Goal: Check status: Check status

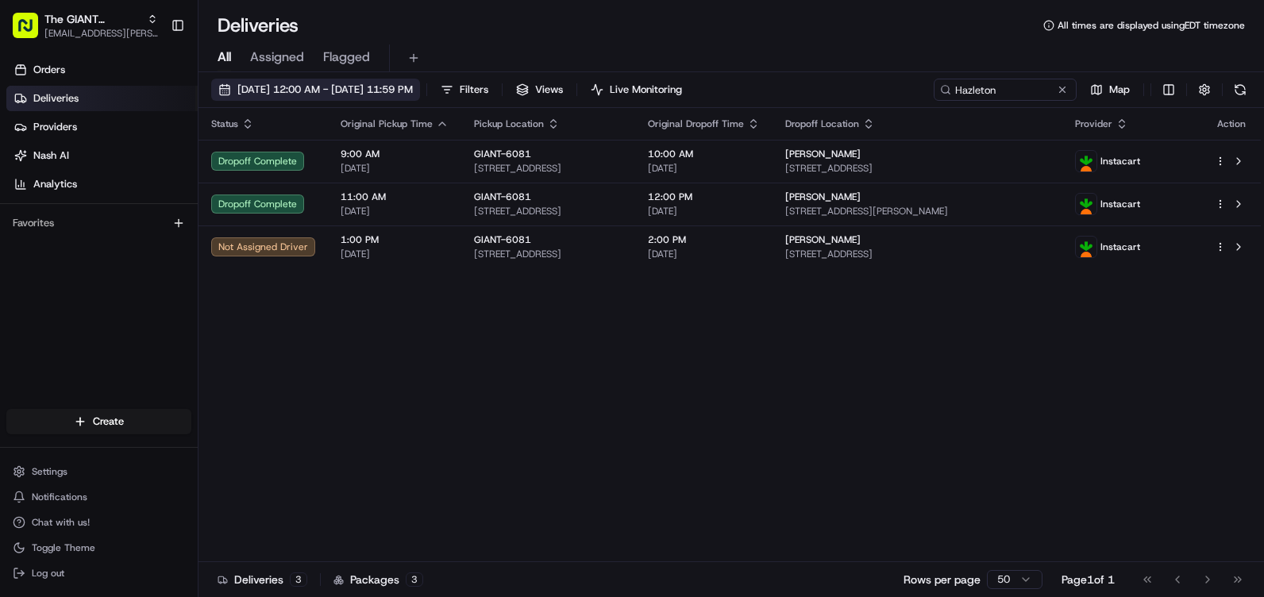
click at [290, 85] on span "[DATE] 12:00 AM - [DATE] 11:59 PM" at bounding box center [324, 90] width 175 height 14
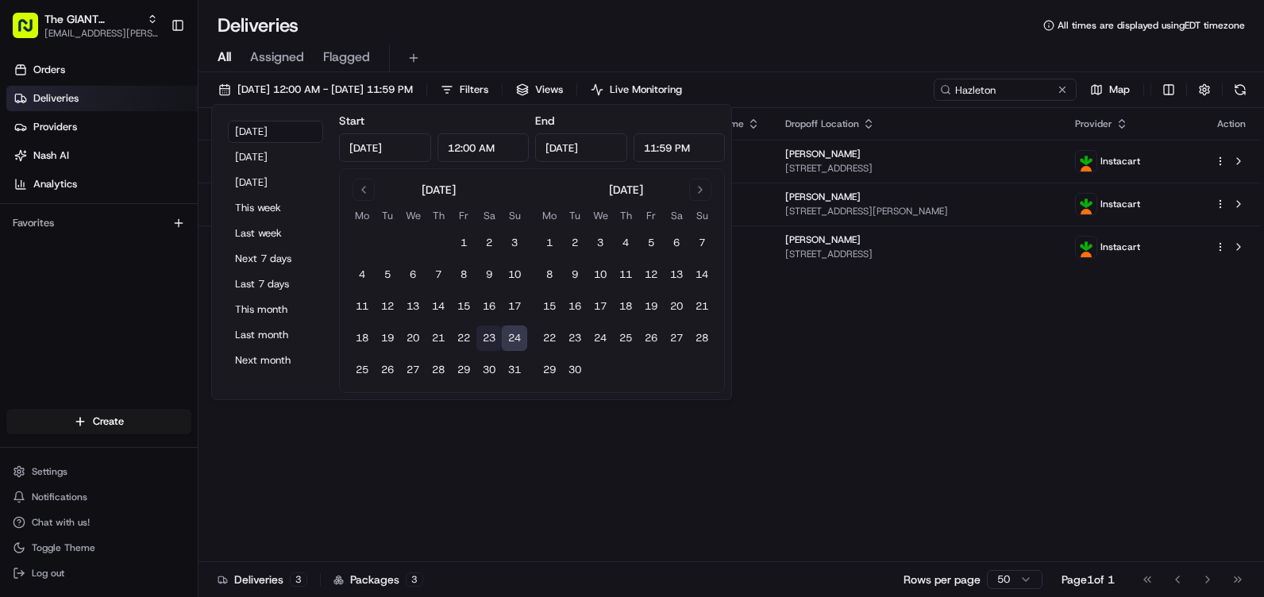
click at [491, 337] on button "23" at bounding box center [488, 337] width 25 height 25
type input "[DATE]"
click at [491, 337] on button "23" at bounding box center [488, 337] width 25 height 25
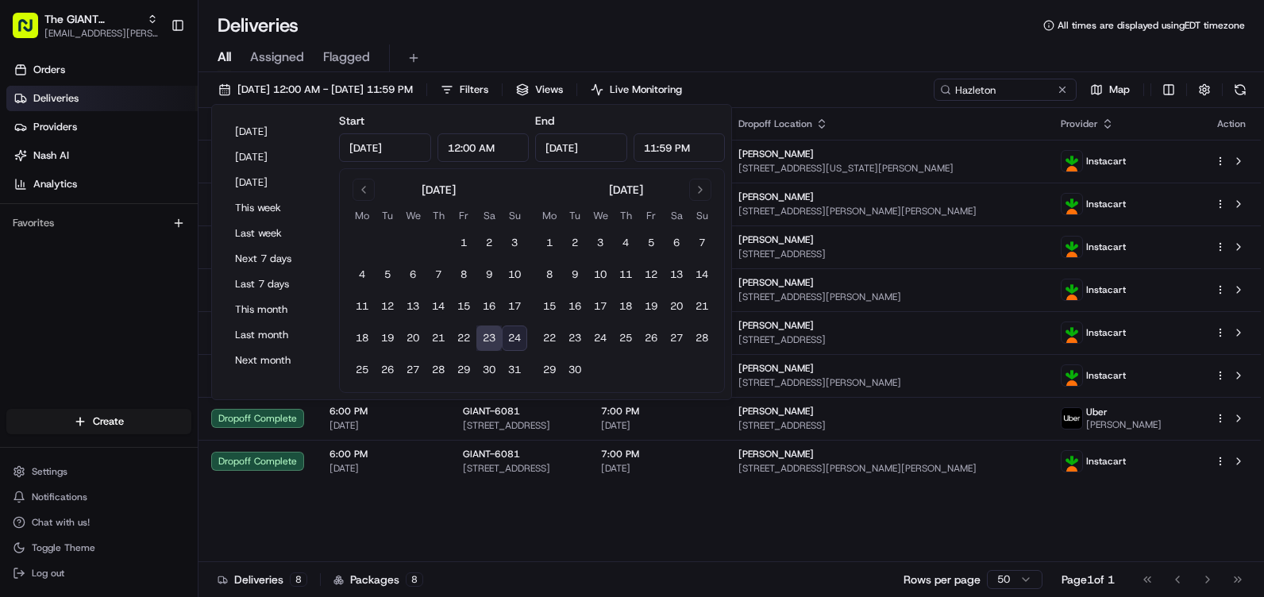
click at [681, 587] on div "Deliveries 8 Packages 8 Rows per page 50 Page 1 of 1 Go to first page Go to pre…" at bounding box center [730, 579] width 1065 height 36
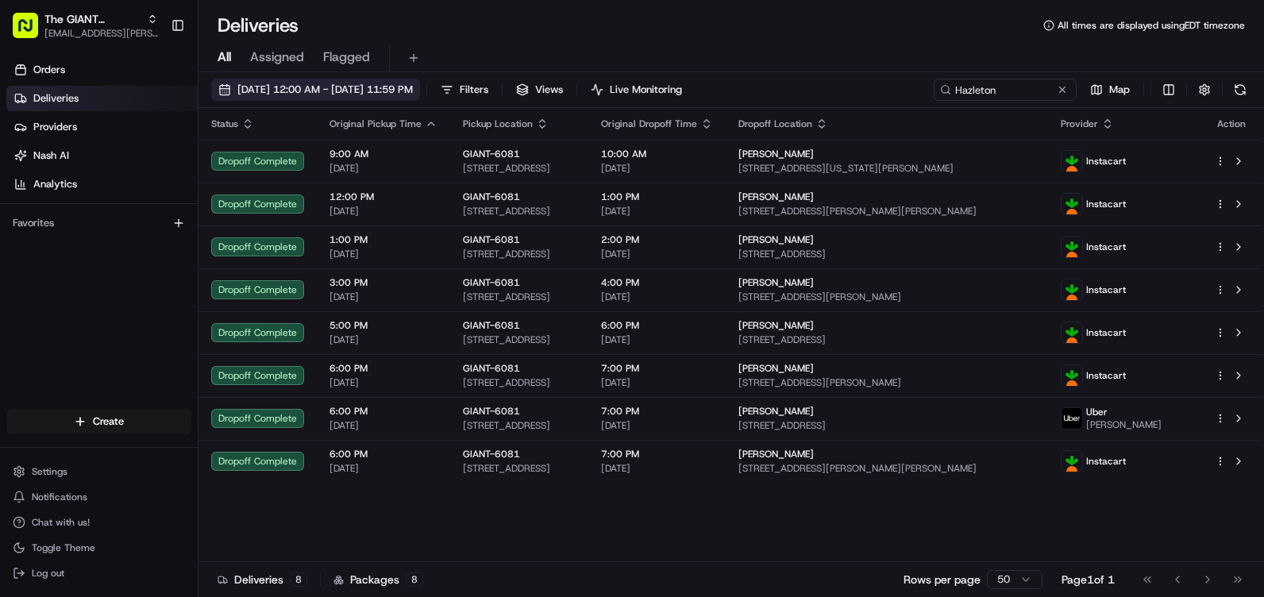
click at [279, 88] on span "[DATE] 12:00 AM - [DATE] 11:59 PM" at bounding box center [324, 90] width 175 height 14
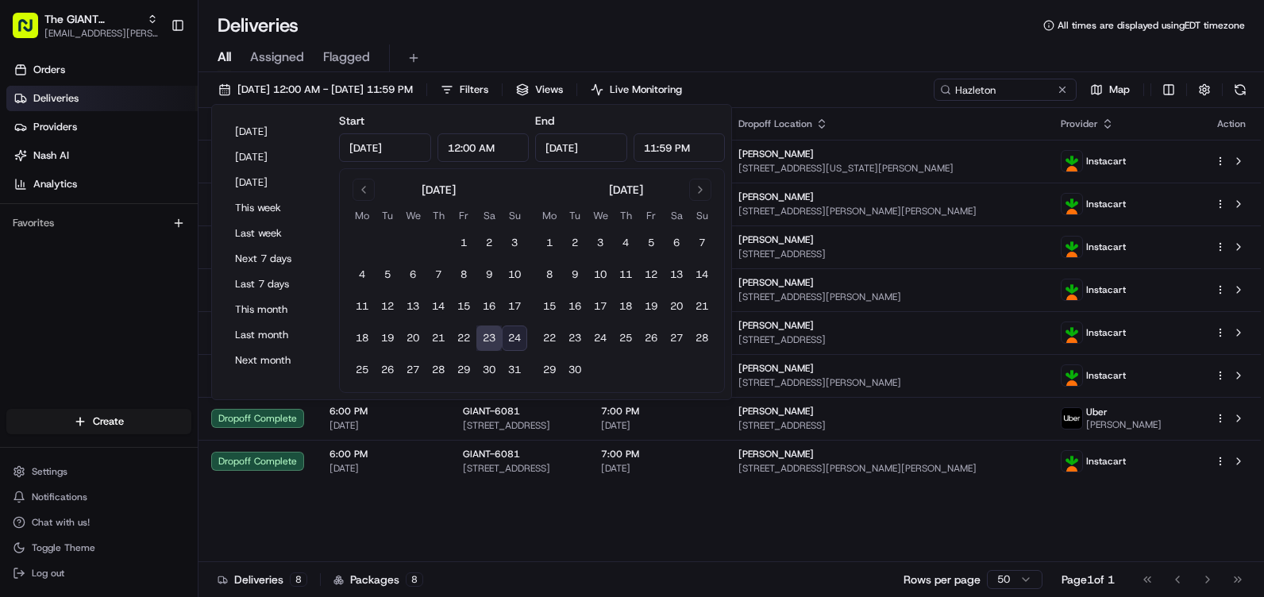
click at [514, 334] on button "24" at bounding box center [514, 337] width 25 height 25
type input "[DATE]"
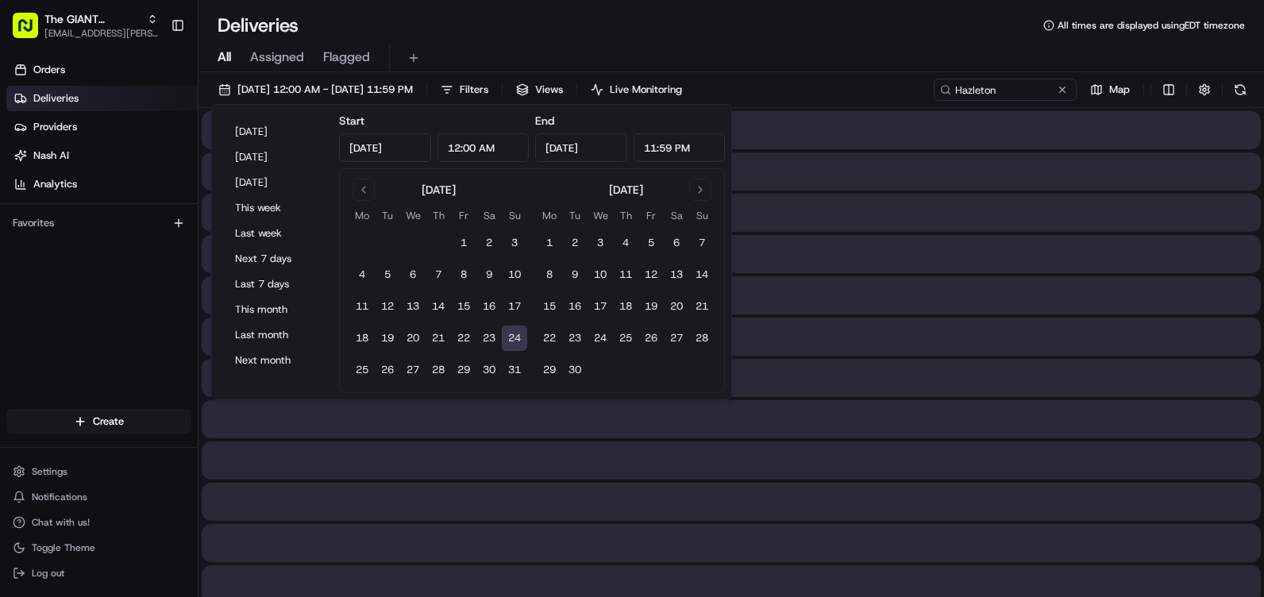
click at [514, 334] on button "24" at bounding box center [514, 337] width 25 height 25
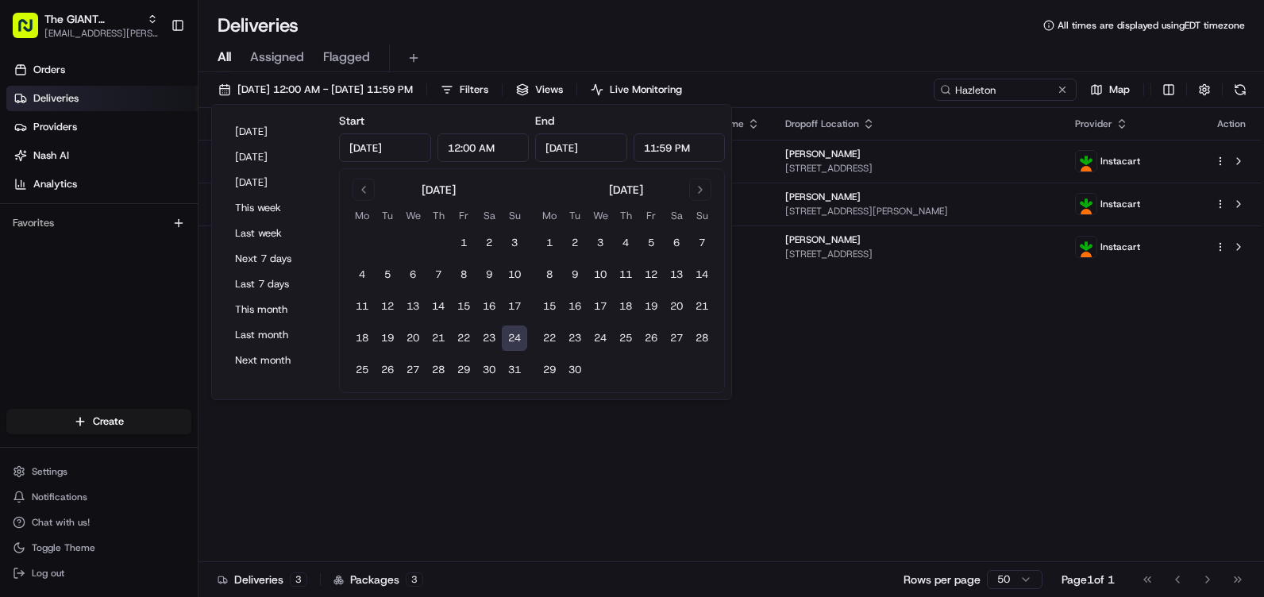
click at [857, 355] on div "Status Original Pickup Time Pickup Location Original Dropoff Time Dropoff Locat…" at bounding box center [729, 335] width 1062 height 454
